Goal: Transaction & Acquisition: Subscribe to service/newsletter

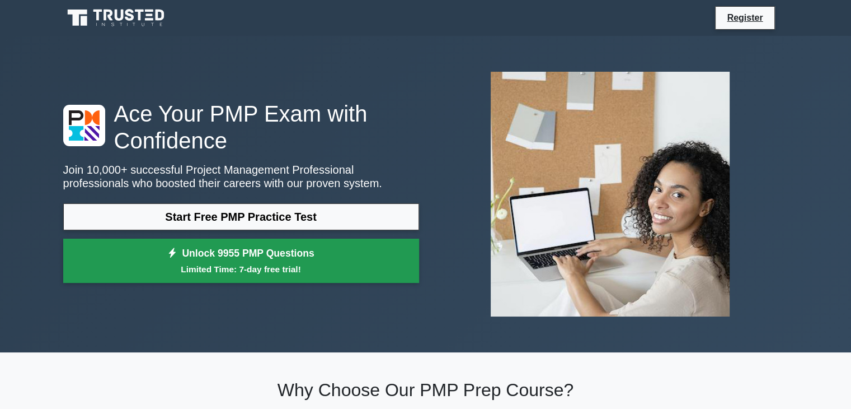
click at [271, 266] on small "Limited Time: 7-day free trial!" at bounding box center [241, 269] width 328 height 13
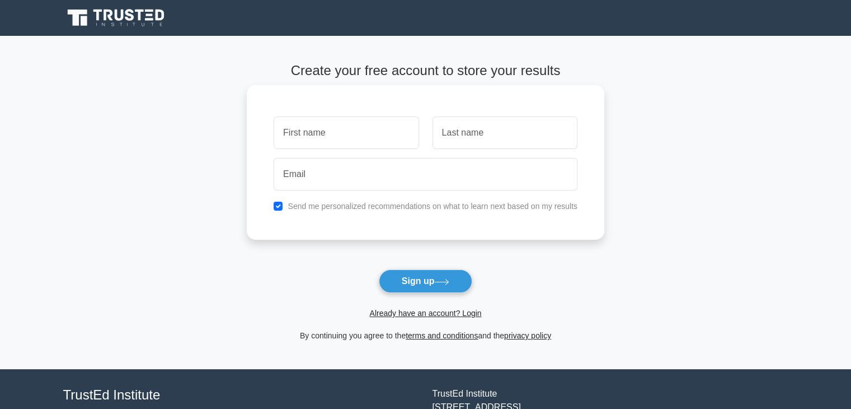
click at [316, 130] on input "text" at bounding box center [346, 132] width 145 height 32
type input "[PERSON_NAME]"
type input "sow"
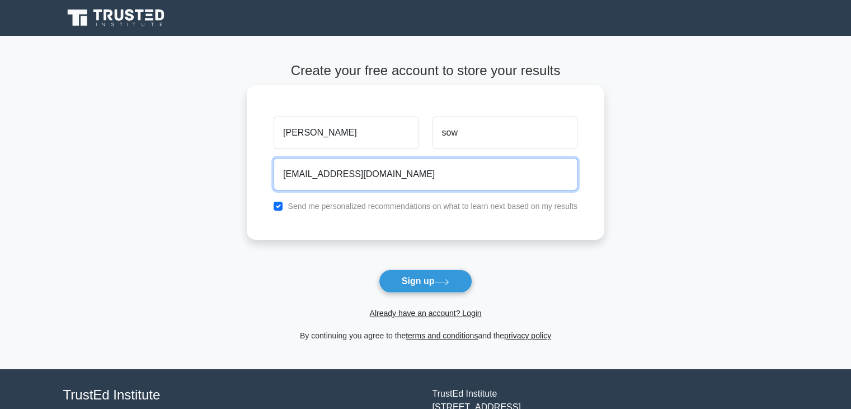
type input "[EMAIL_ADDRESS][DOMAIN_NAME]"
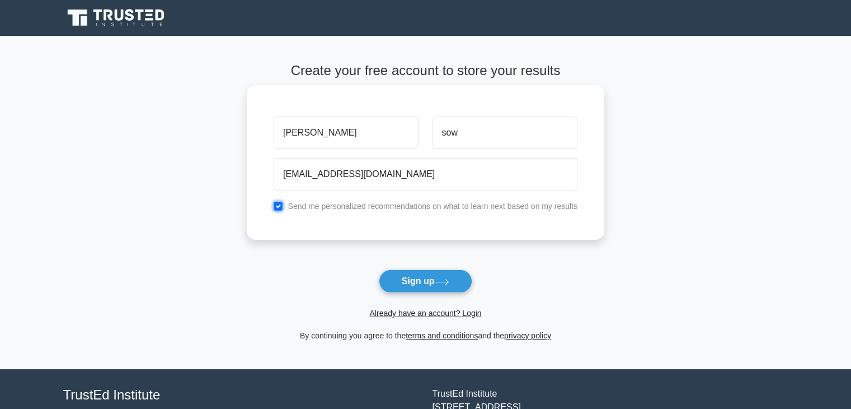
click at [279, 205] on input "checkbox" at bounding box center [278, 205] width 9 height 9
click at [277, 209] on input "checkbox" at bounding box center [278, 205] width 9 height 9
checkbox input "true"
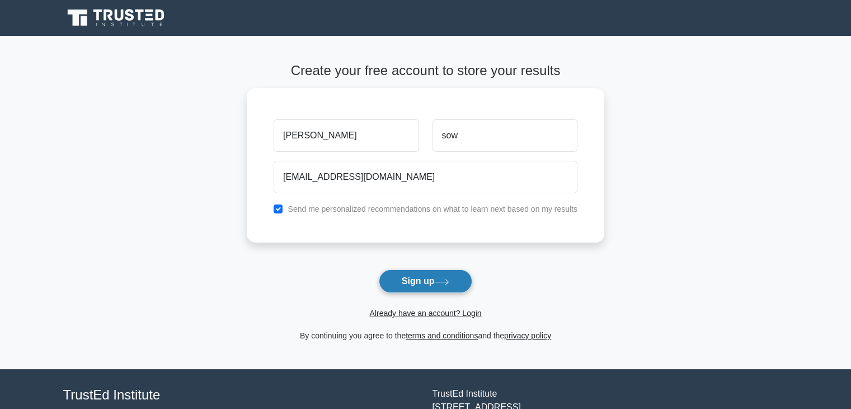
click at [439, 278] on button "Sign up" at bounding box center [426, 281] width 94 height 24
